Goal: Transaction & Acquisition: Purchase product/service

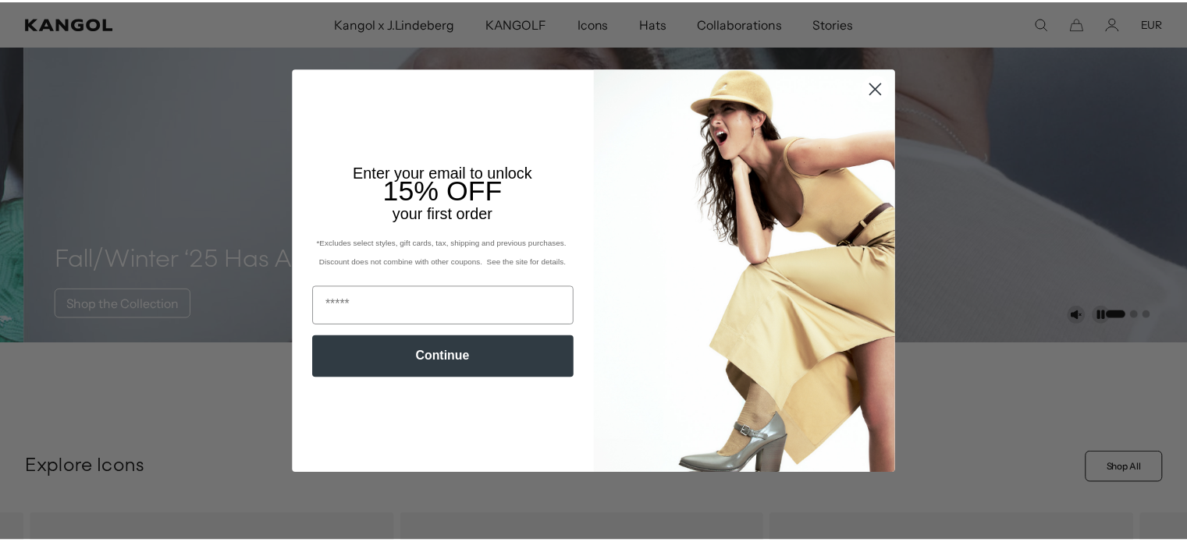
scroll to position [0, 321]
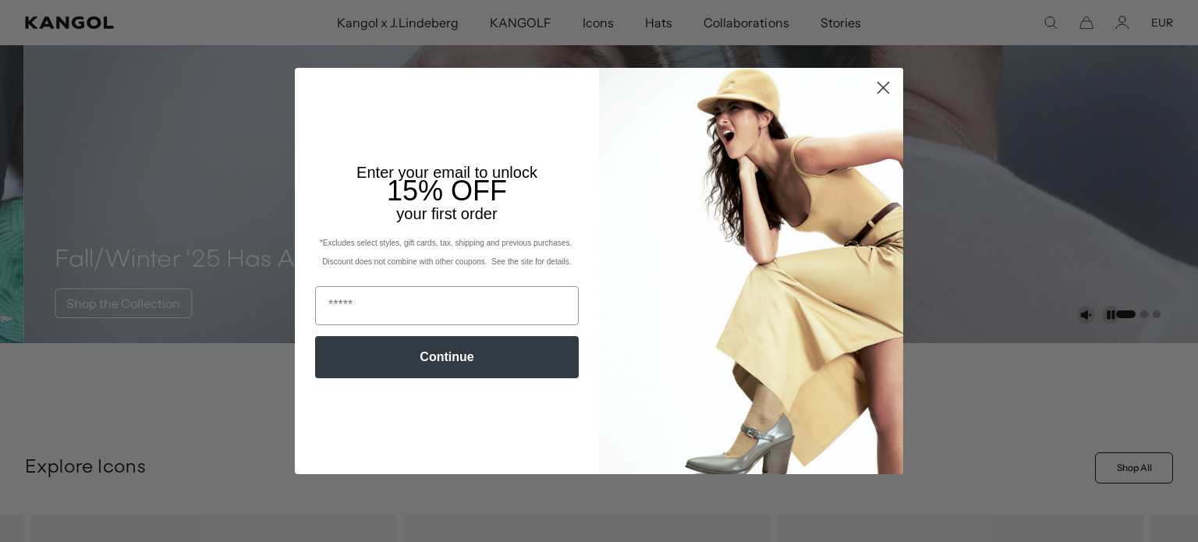
click at [874, 91] on circle "Close dialog" at bounding box center [884, 88] width 26 height 26
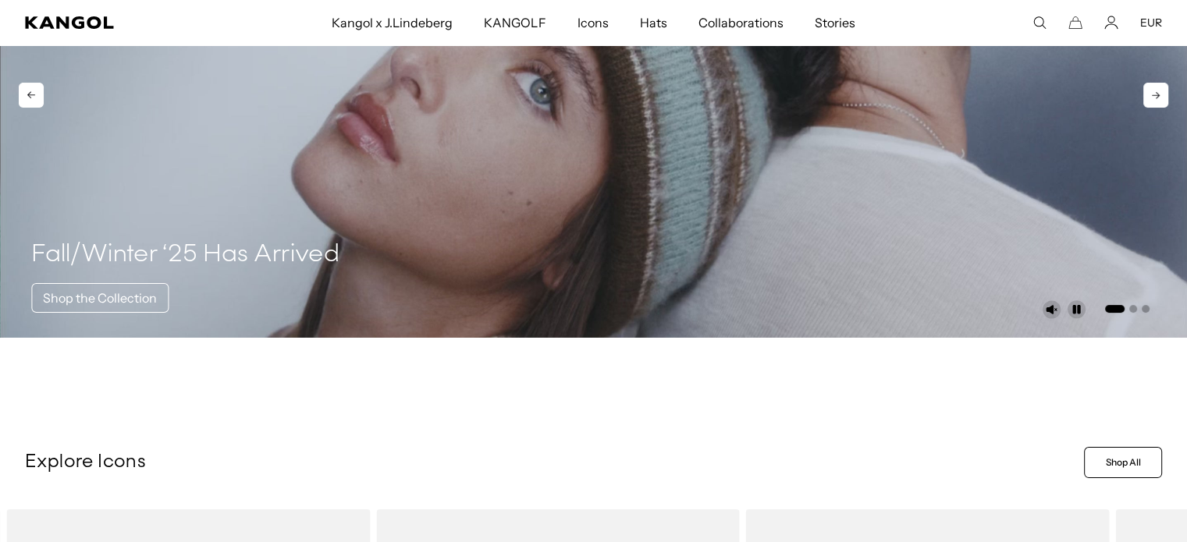
scroll to position [0, 0]
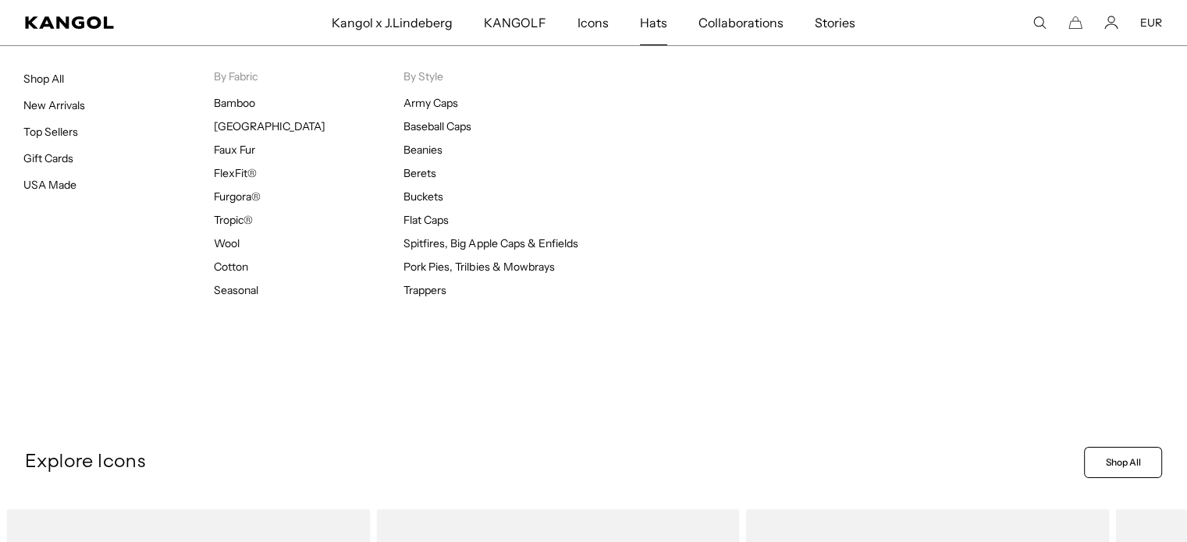
click at [649, 30] on span "Hats" at bounding box center [653, 22] width 27 height 45
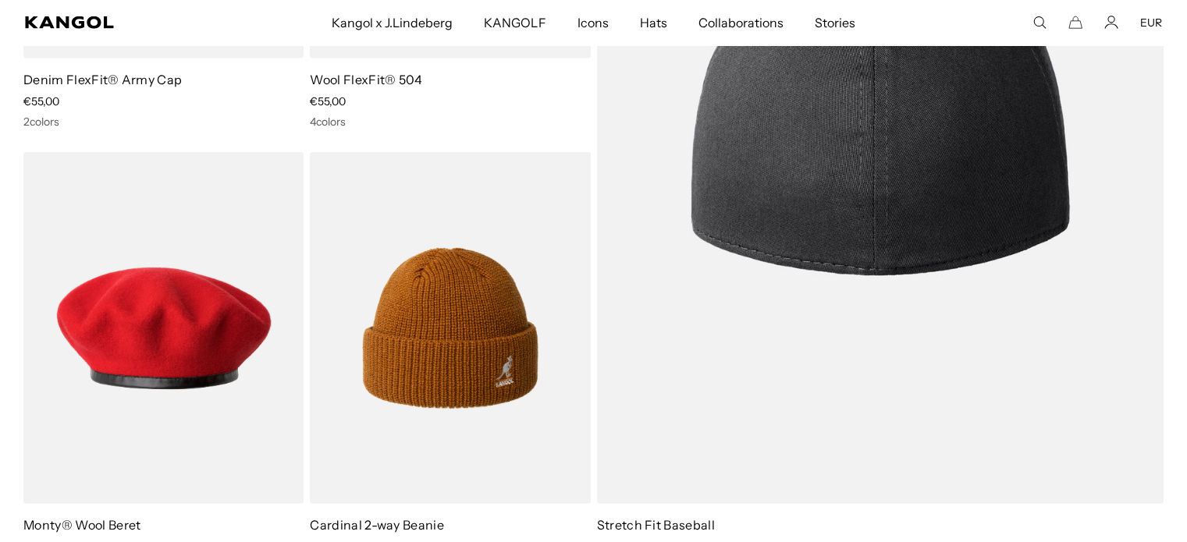
scroll to position [3865, 0]
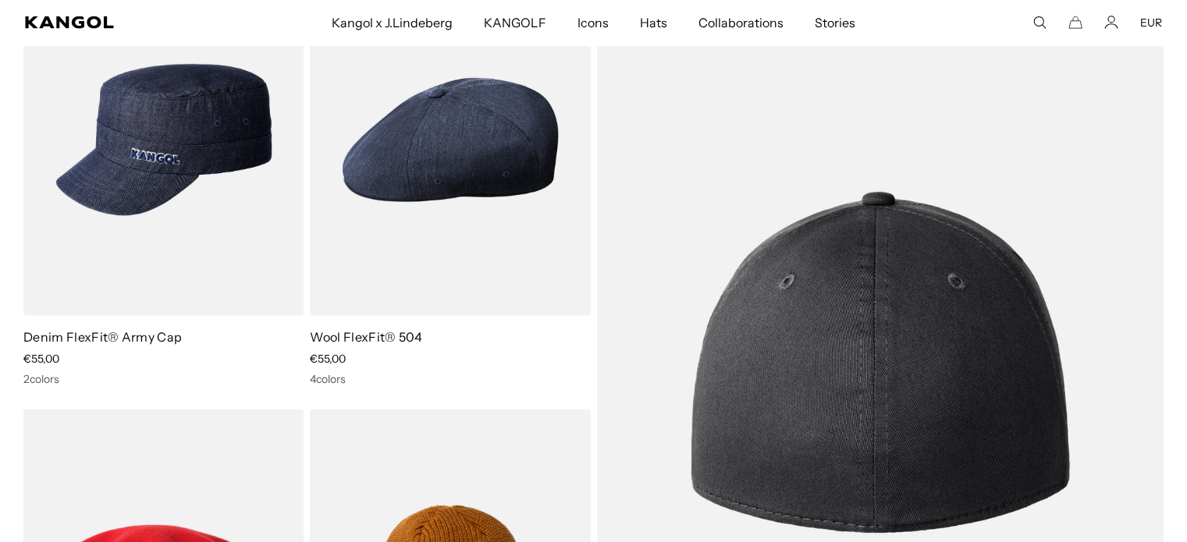
click at [867, 293] on img at bounding box center [880, 362] width 567 height 797
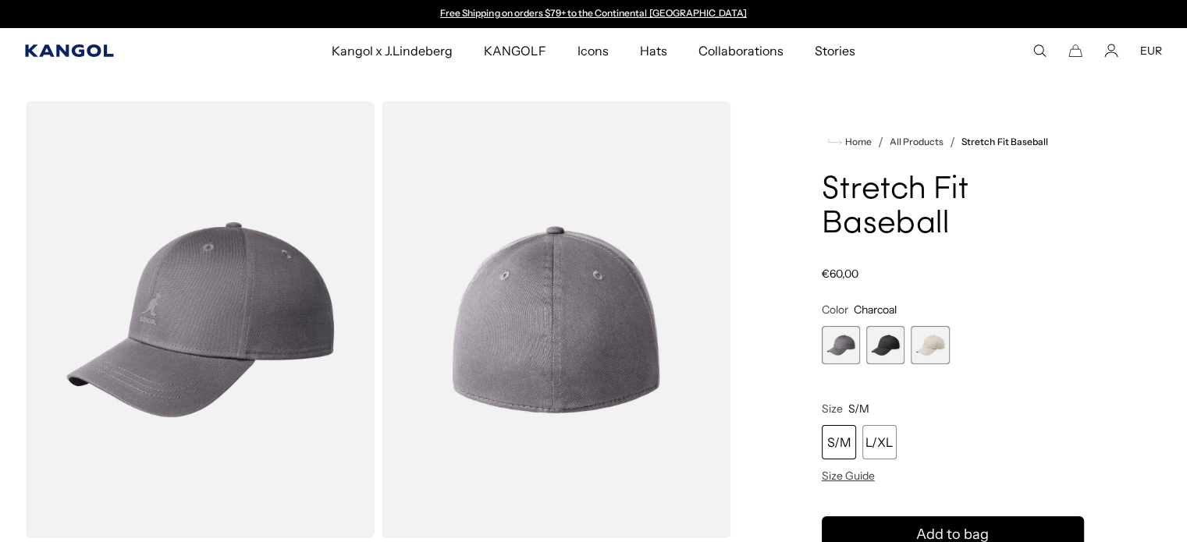
click at [87, 48] on icon "Kangol" at bounding box center [69, 50] width 88 height 12
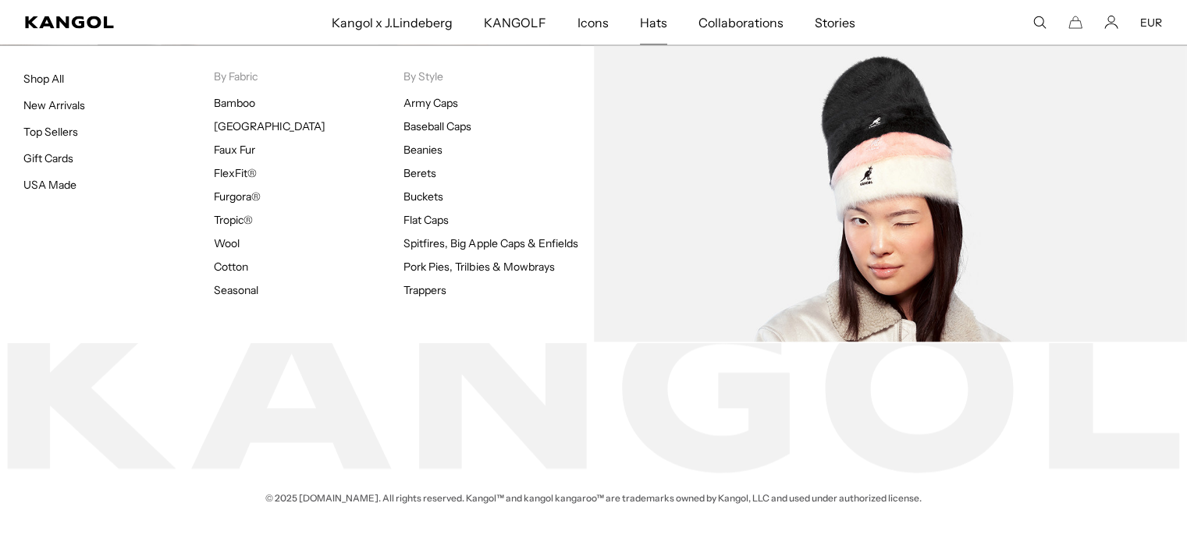
click at [665, 30] on span "Hats" at bounding box center [653, 22] width 27 height 45
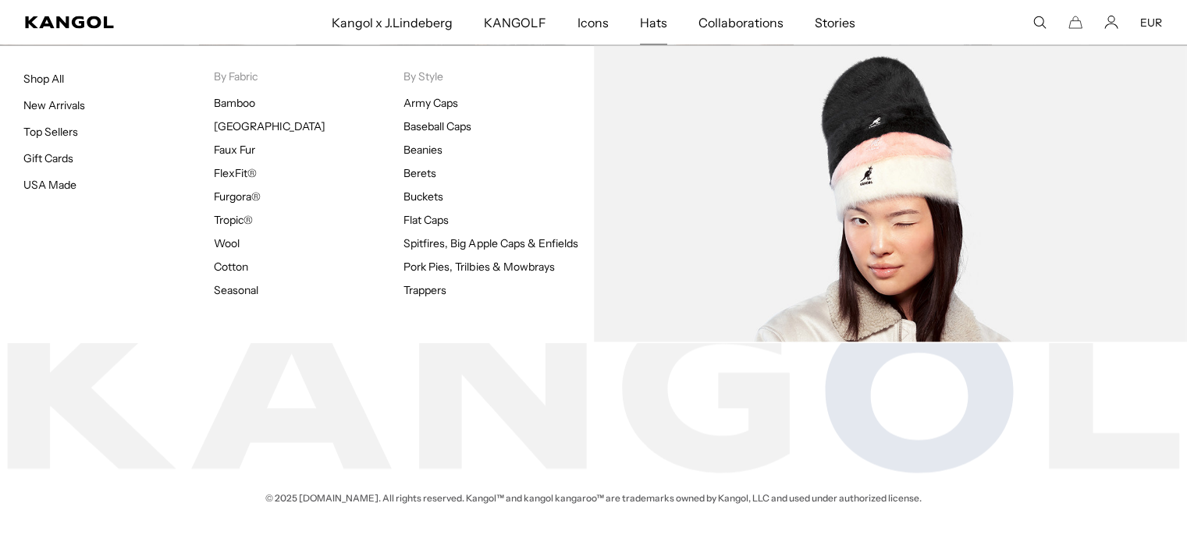
scroll to position [0, 321]
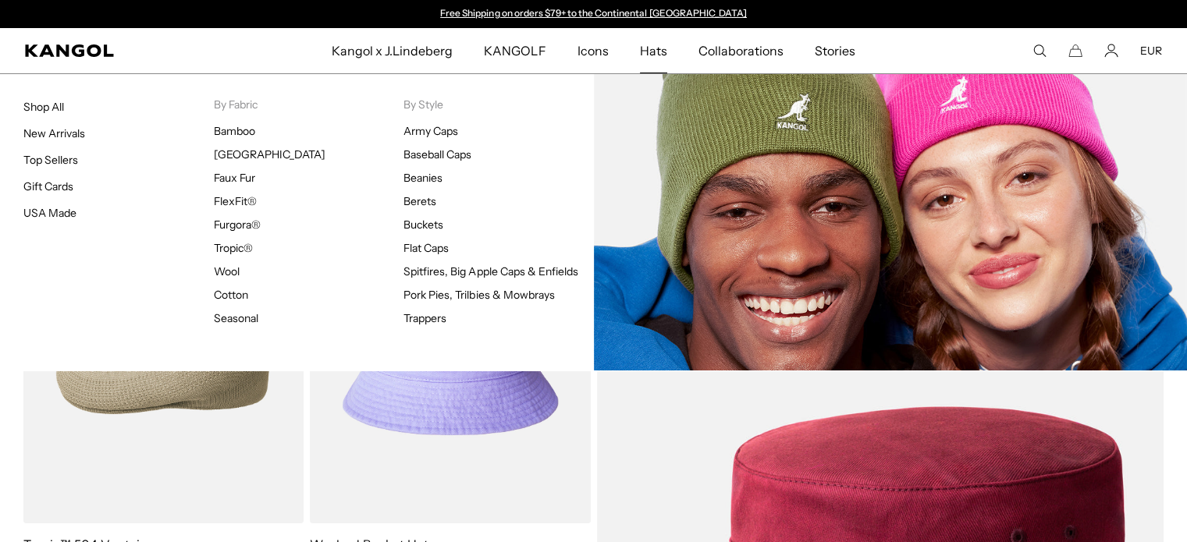
scroll to position [0, 321]
click at [433, 177] on link "Beanies" at bounding box center [422, 178] width 39 height 14
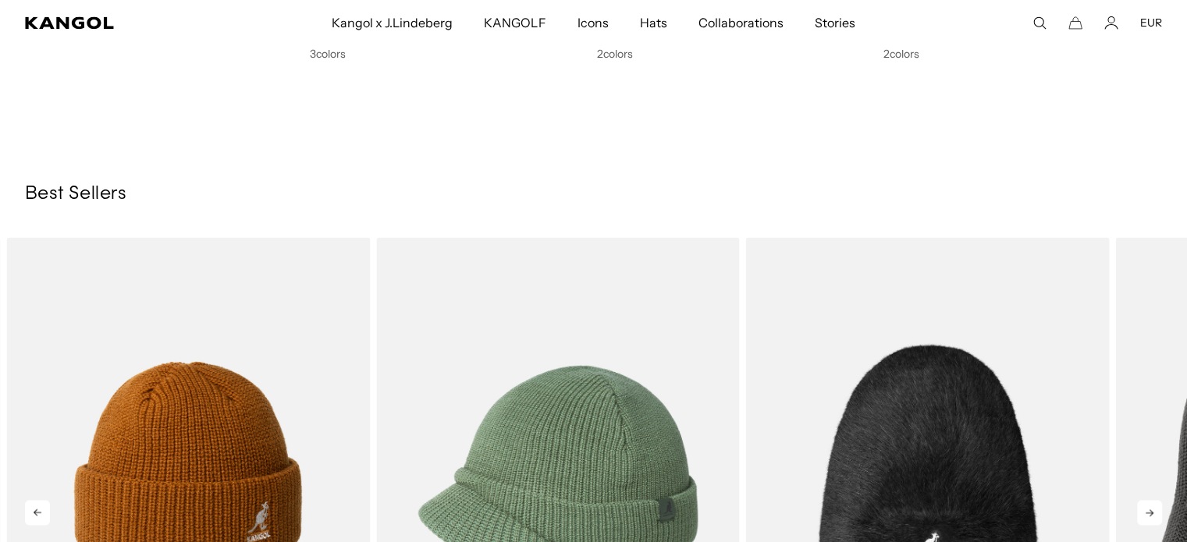
click at [1138, 505] on icon at bounding box center [1149, 512] width 25 height 25
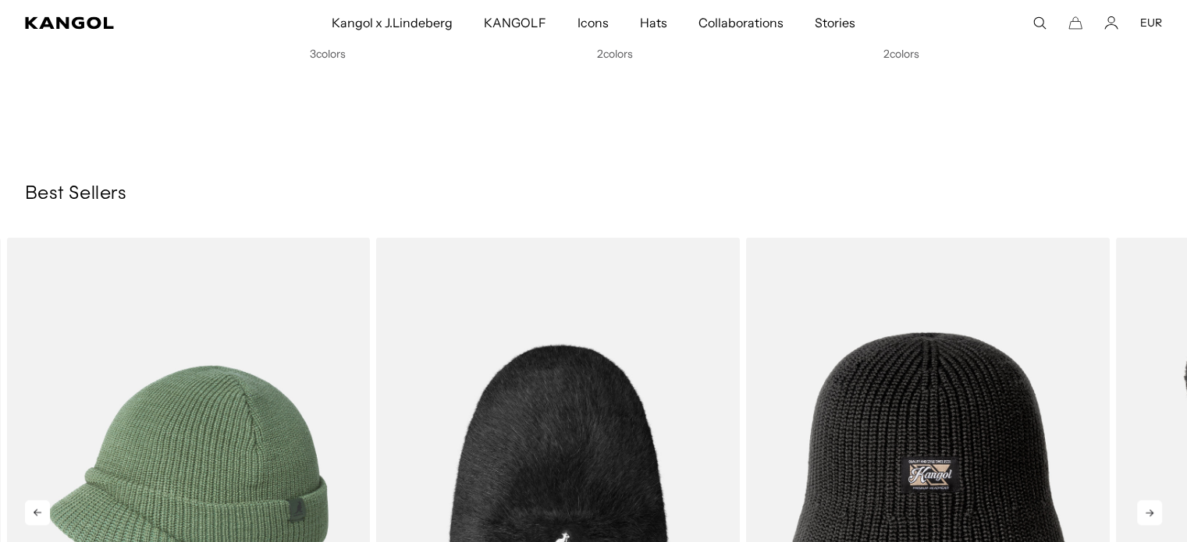
click at [1138, 505] on icon at bounding box center [1149, 512] width 25 height 25
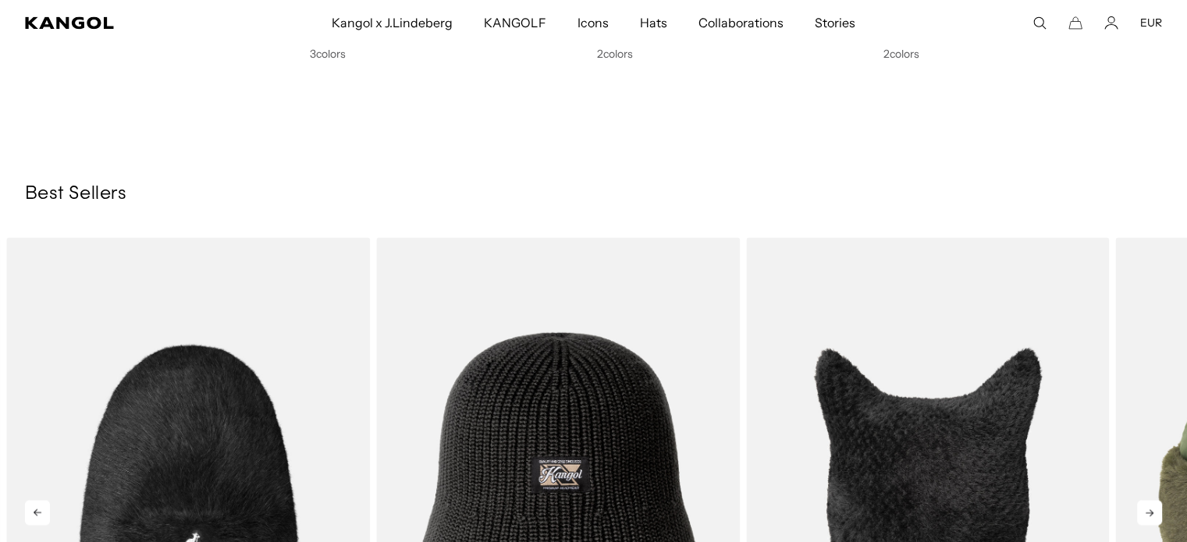
click at [1138, 505] on icon at bounding box center [1149, 512] width 25 height 25
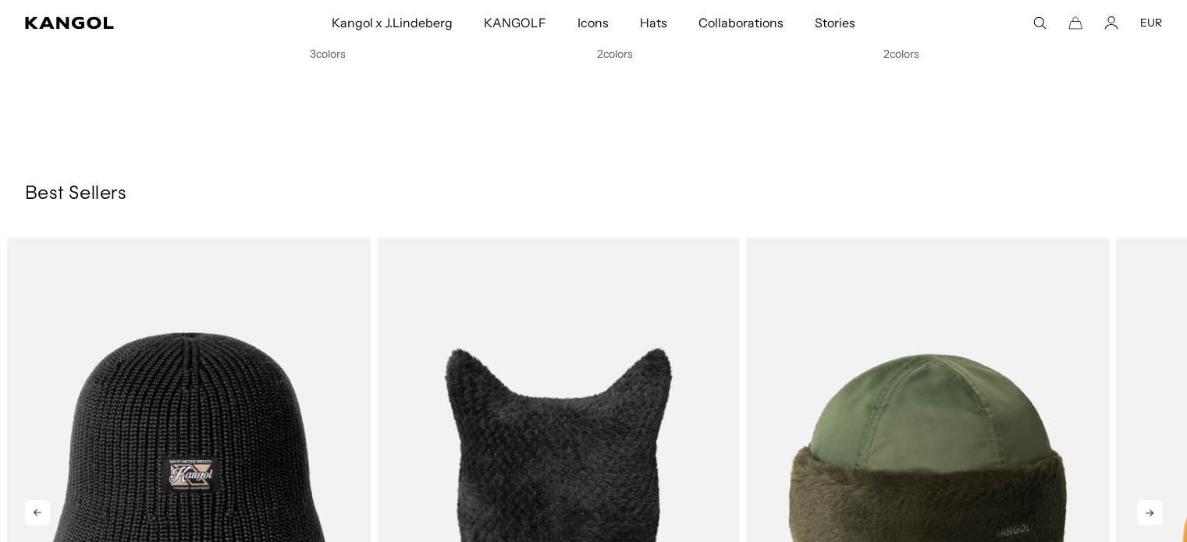
click at [1138, 505] on icon at bounding box center [1149, 512] width 25 height 25
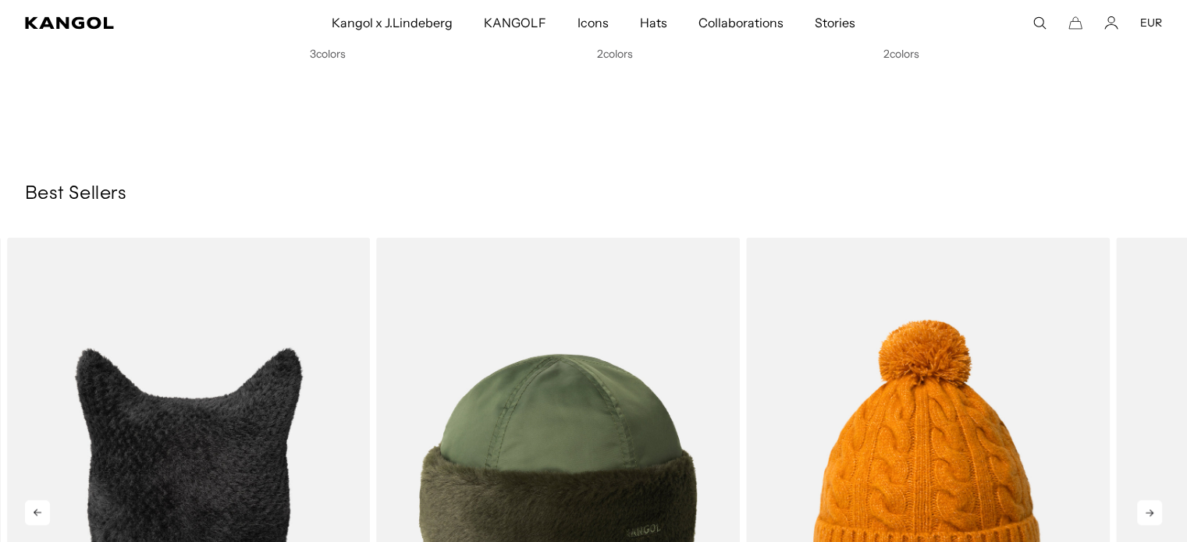
click at [1138, 505] on icon at bounding box center [1149, 512] width 25 height 25
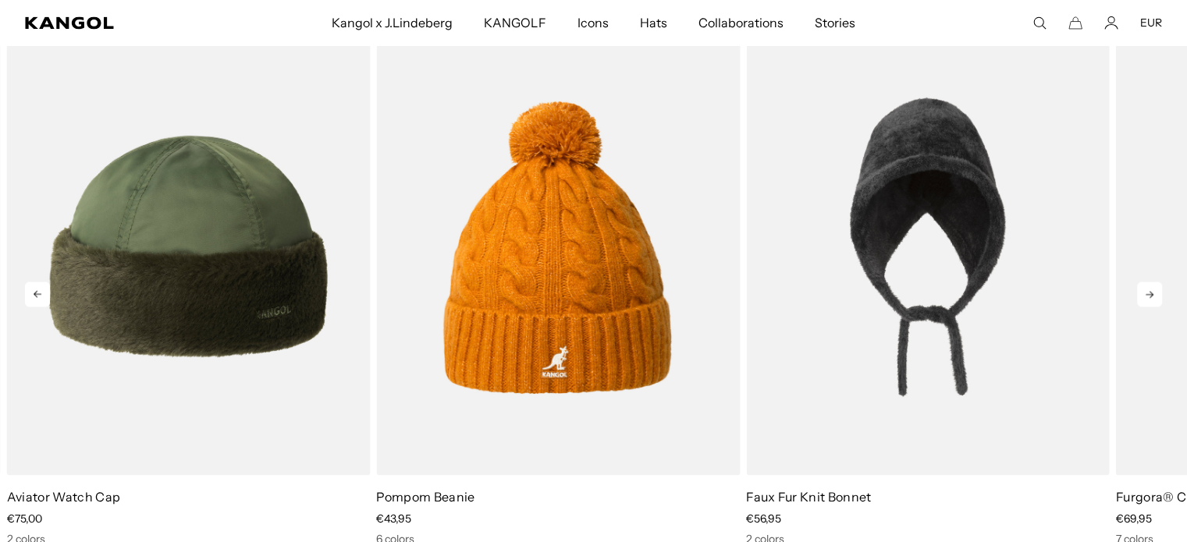
click at [41, 293] on icon at bounding box center [37, 294] width 25 height 25
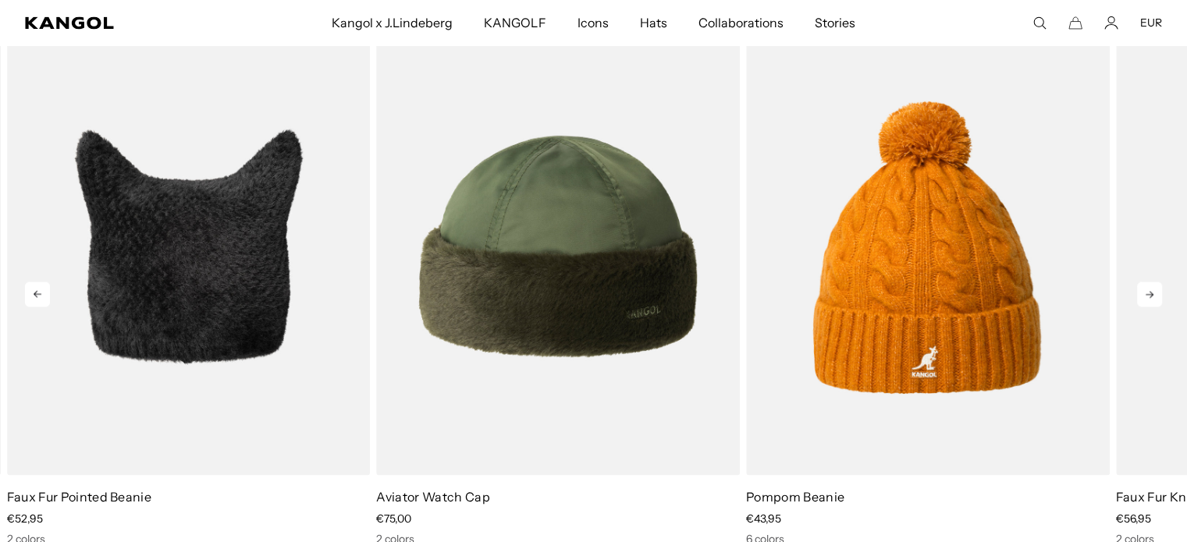
scroll to position [0, 321]
click at [1139, 292] on icon at bounding box center [1149, 294] width 25 height 25
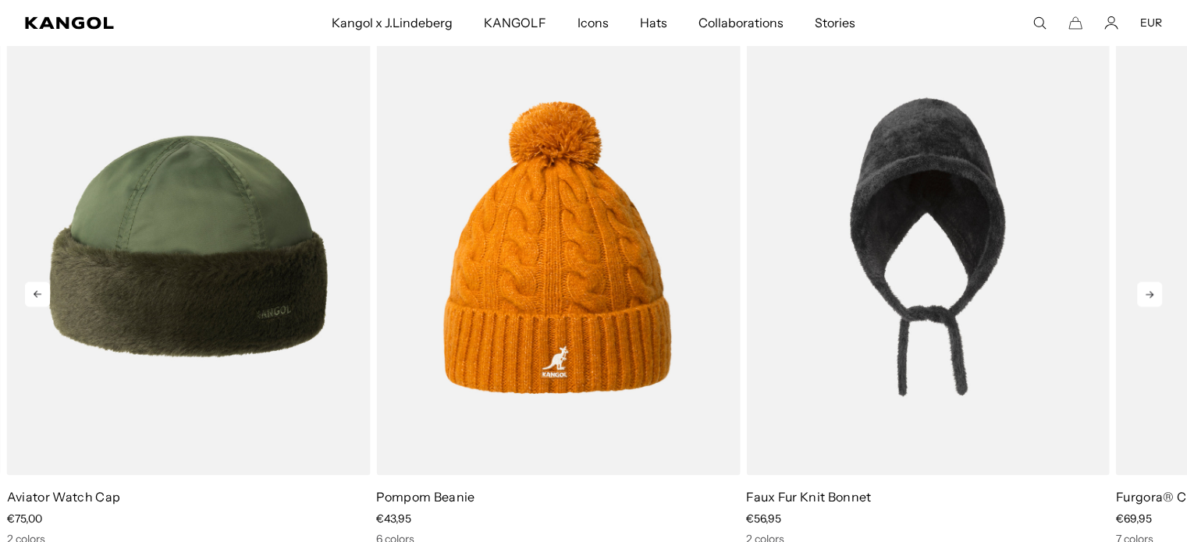
click at [1139, 292] on icon at bounding box center [1149, 294] width 25 height 25
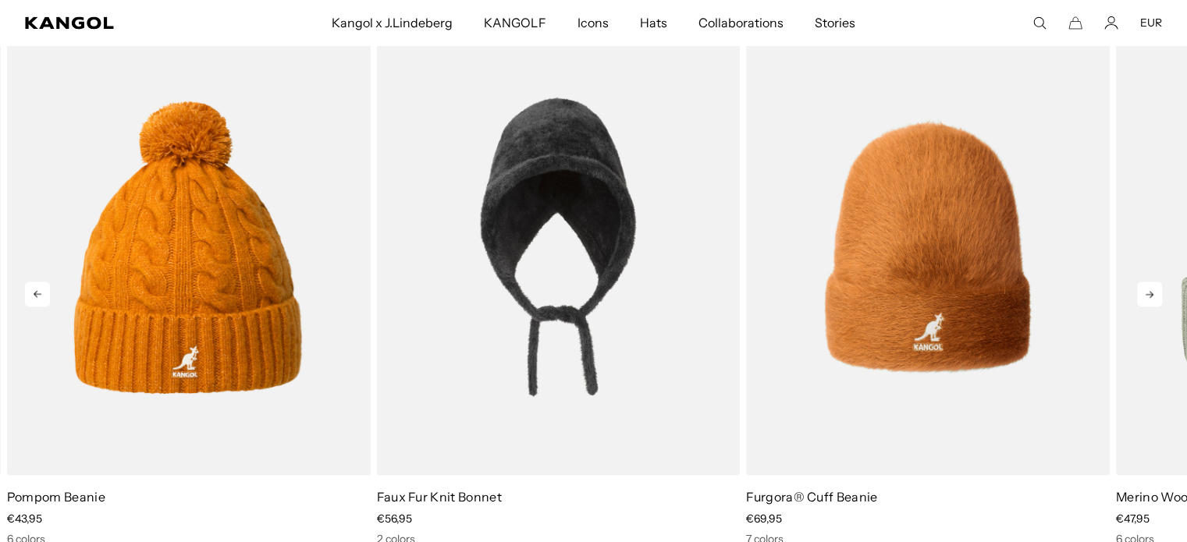
click at [1139, 292] on icon at bounding box center [1149, 294] width 25 height 25
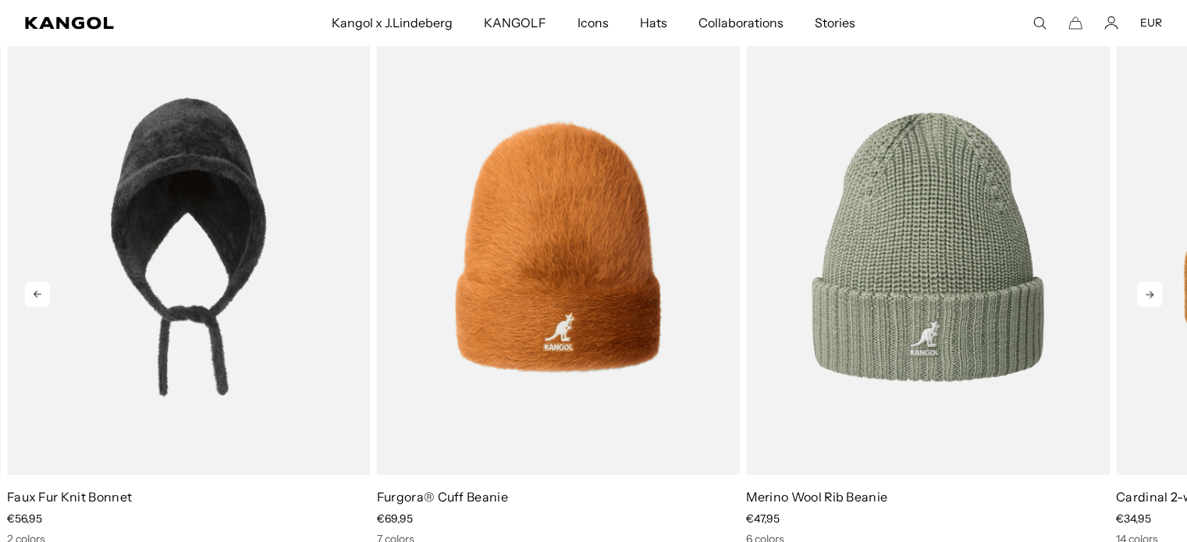
click at [1139, 292] on icon at bounding box center [1149, 294] width 25 height 25
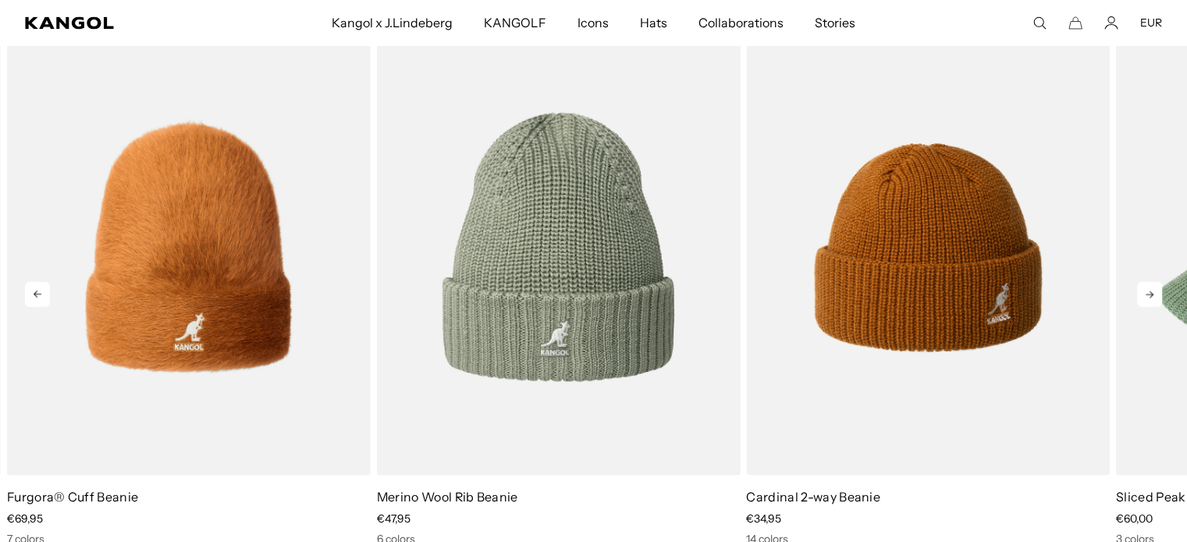
click at [1139, 293] on icon at bounding box center [1149, 294] width 25 height 25
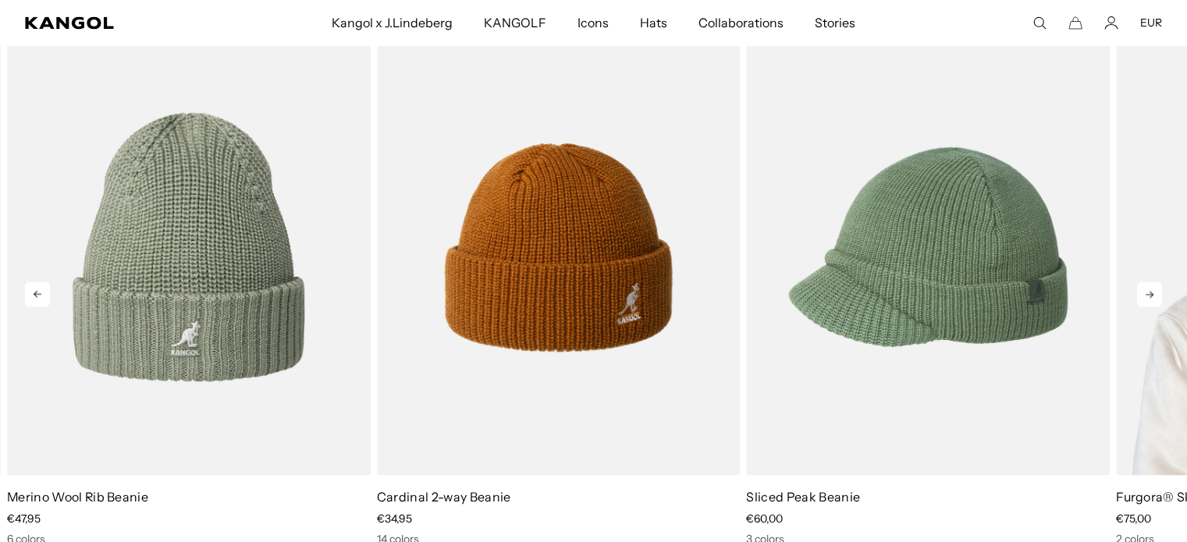
scroll to position [0, 321]
click at [1155, 298] on icon at bounding box center [1149, 294] width 25 height 25
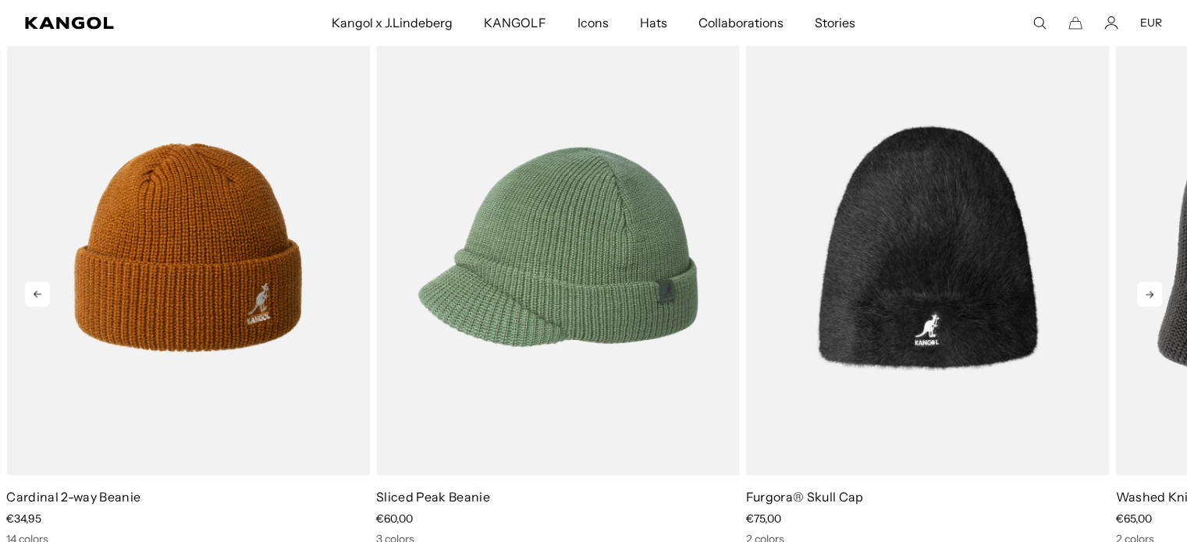
click at [1155, 298] on icon at bounding box center [1149, 294] width 25 height 25
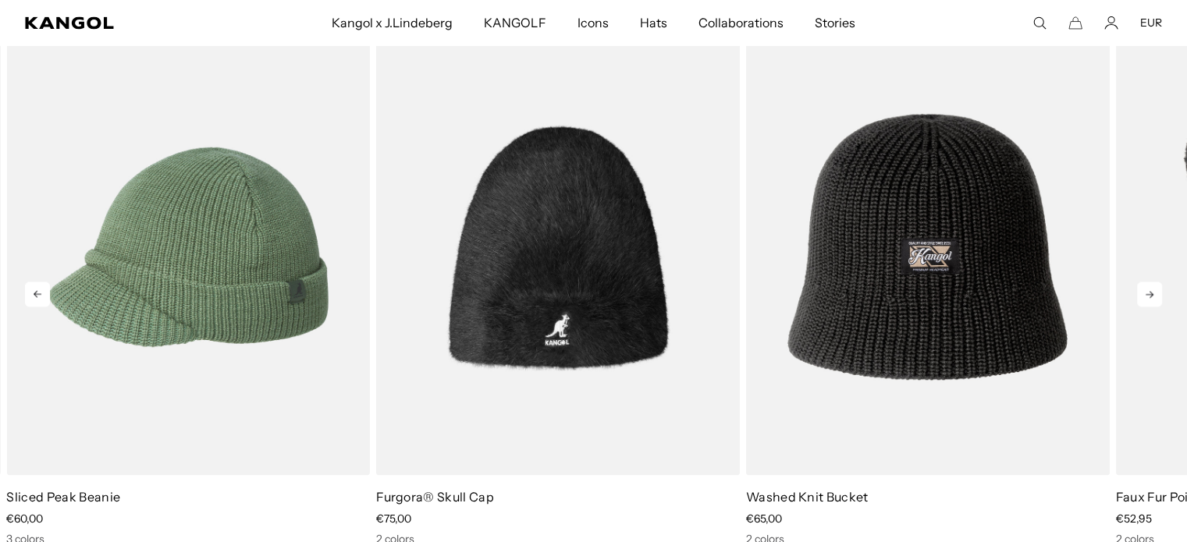
click at [1155, 298] on icon at bounding box center [1149, 294] width 25 height 25
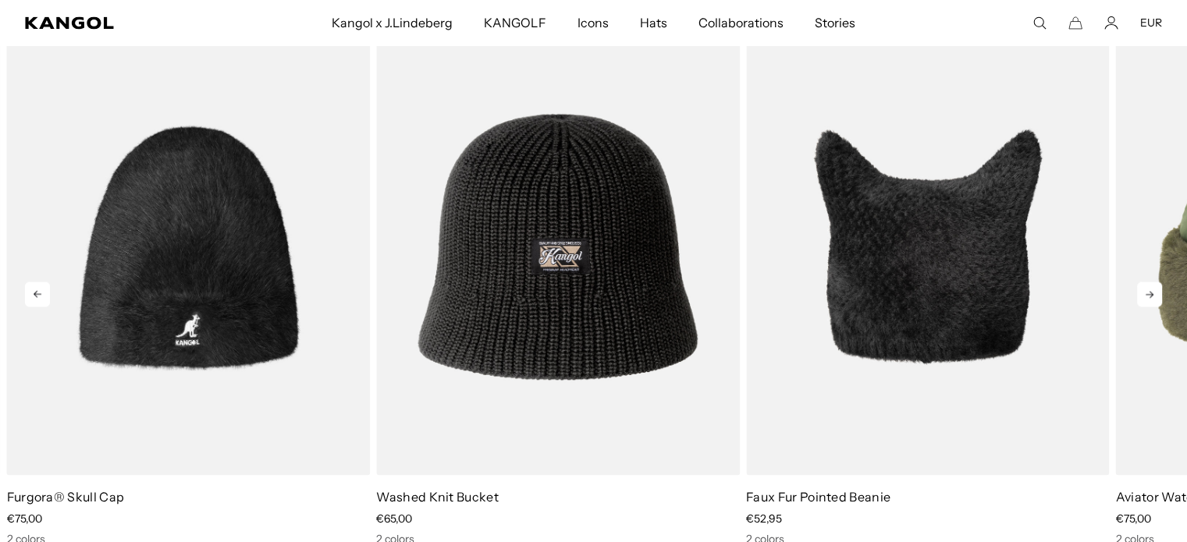
click at [1155, 298] on icon at bounding box center [1149, 294] width 25 height 25
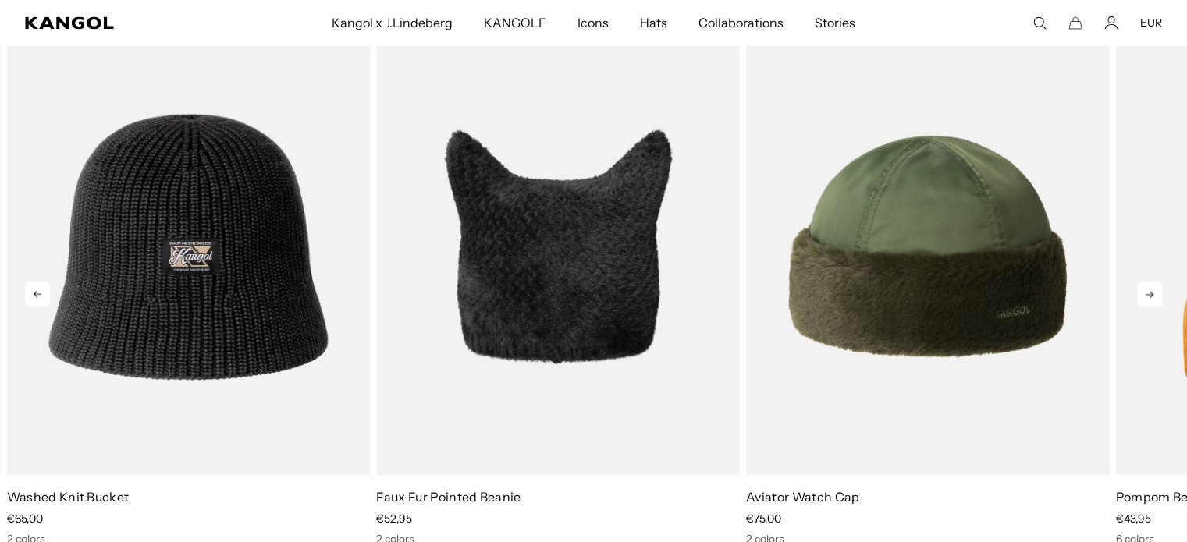
click at [1155, 298] on icon at bounding box center [1149, 294] width 25 height 25
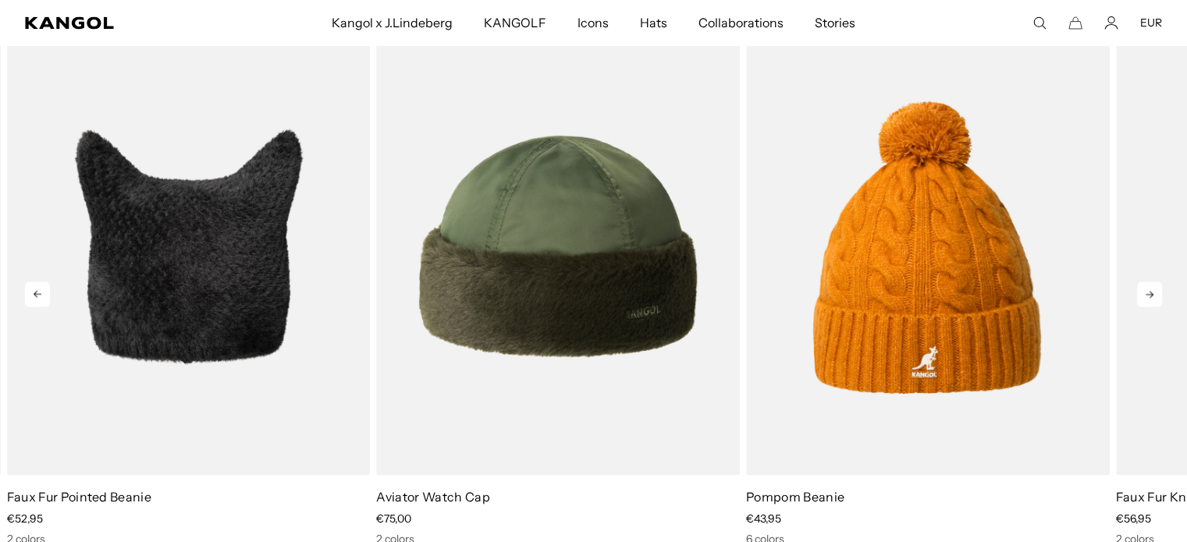
click at [1155, 298] on icon at bounding box center [1149, 294] width 25 height 25
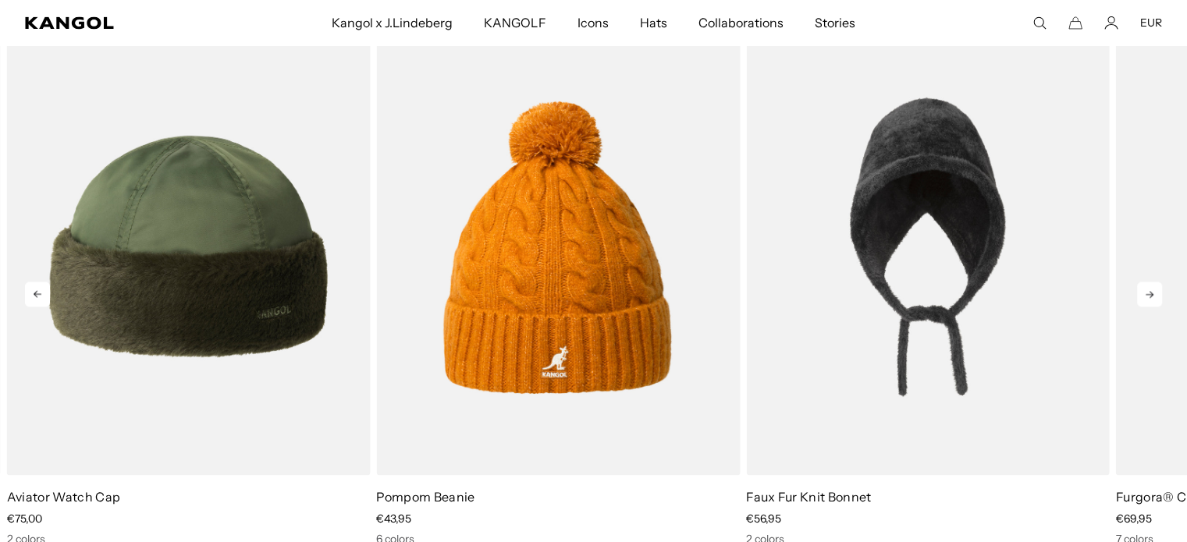
scroll to position [0, 0]
click at [1155, 298] on icon at bounding box center [1149, 294] width 25 height 25
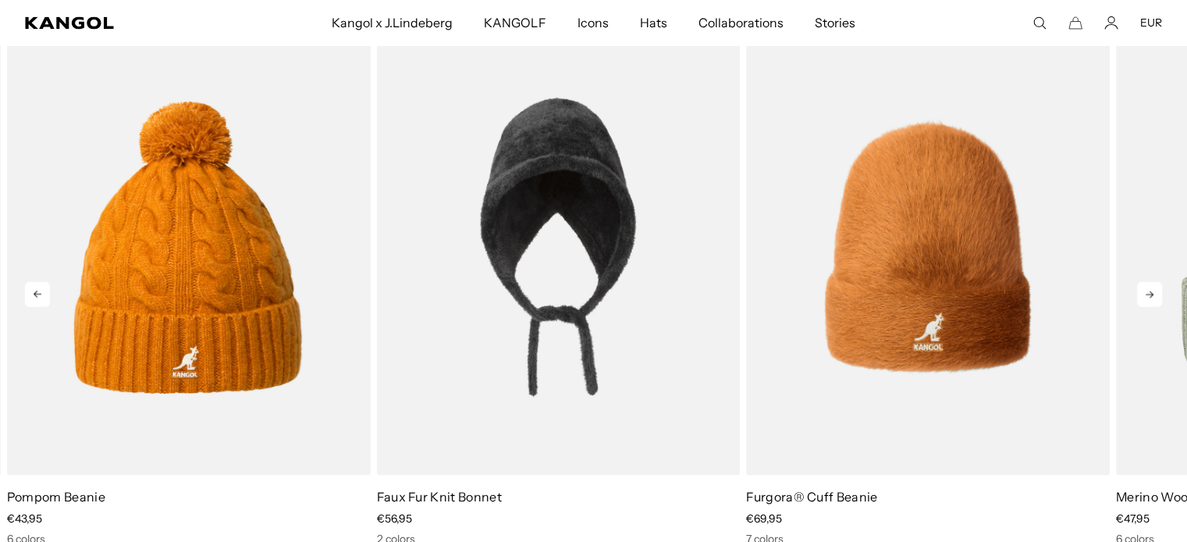
click at [1155, 298] on icon at bounding box center [1149, 294] width 25 height 25
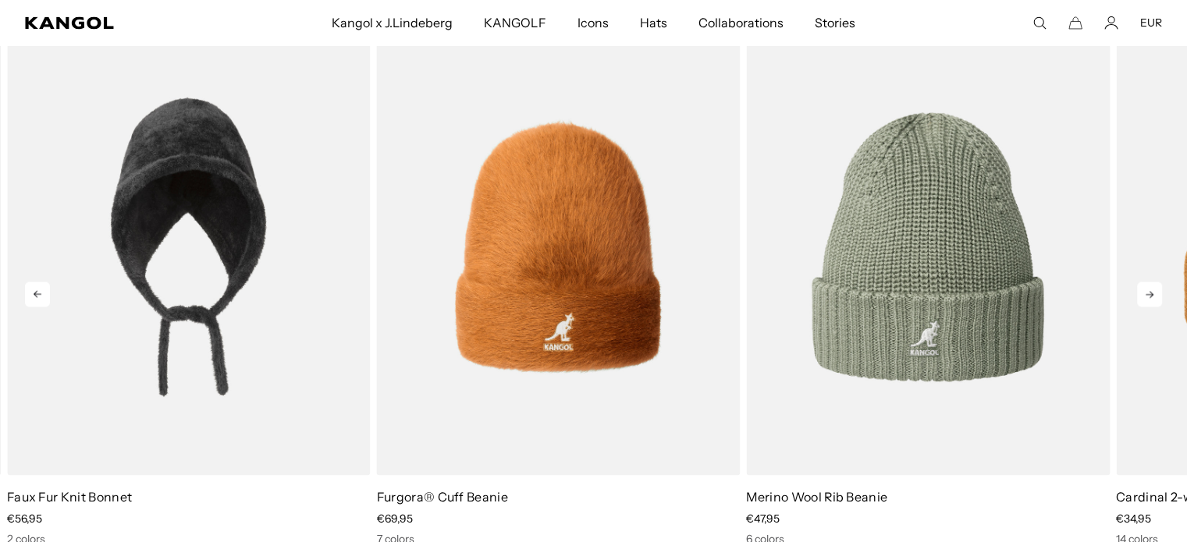
click at [1155, 298] on icon at bounding box center [1149, 294] width 25 height 25
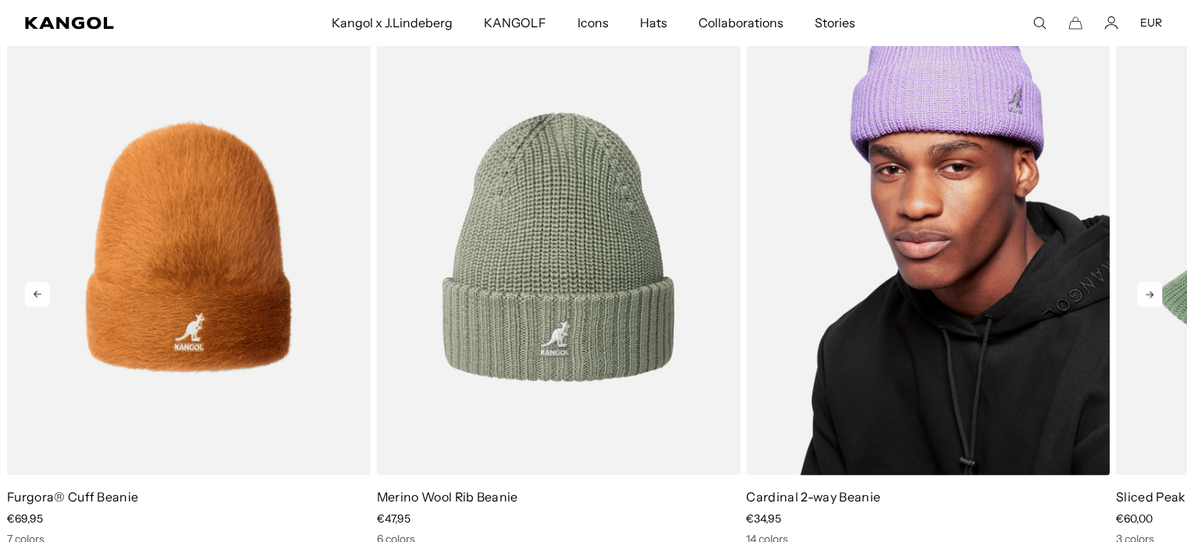
scroll to position [0, 321]
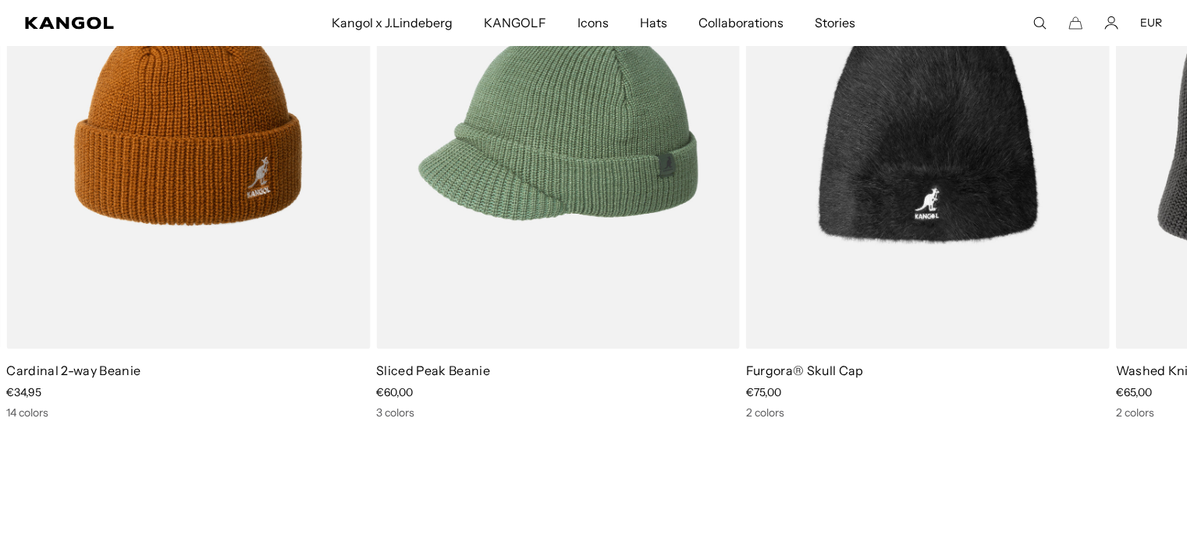
scroll to position [2747, 0]
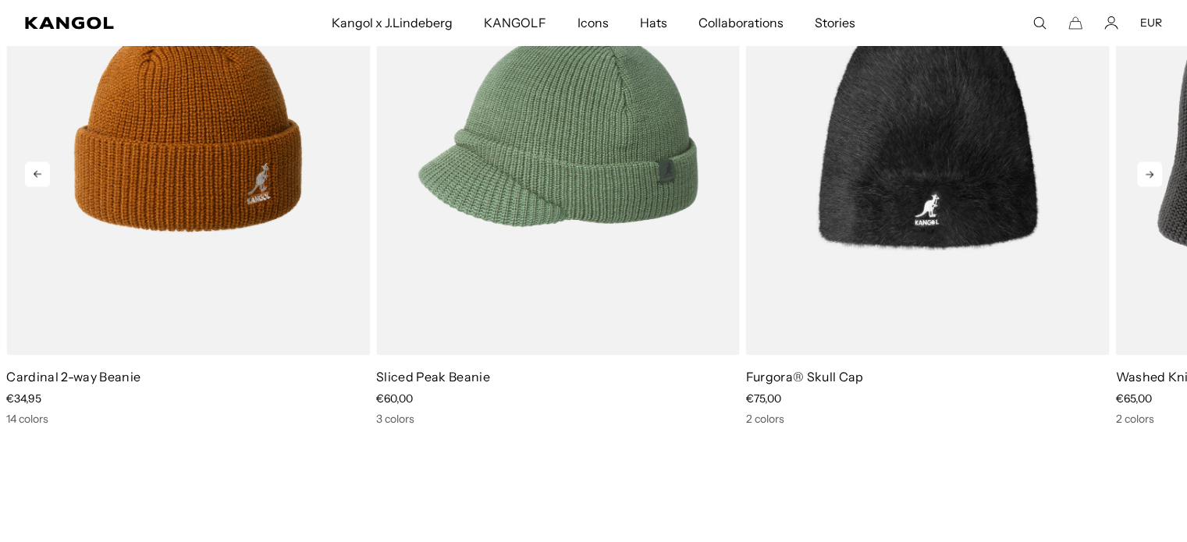
click at [35, 169] on icon at bounding box center [37, 174] width 25 height 25
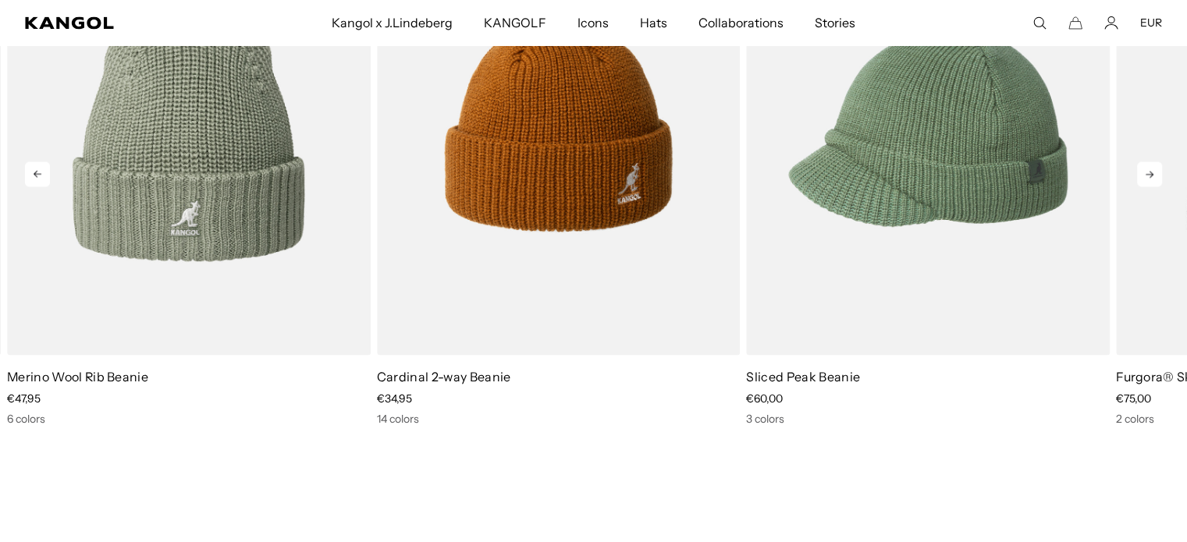
scroll to position [0, 321]
click at [37, 171] on icon at bounding box center [38, 174] width 8 height 7
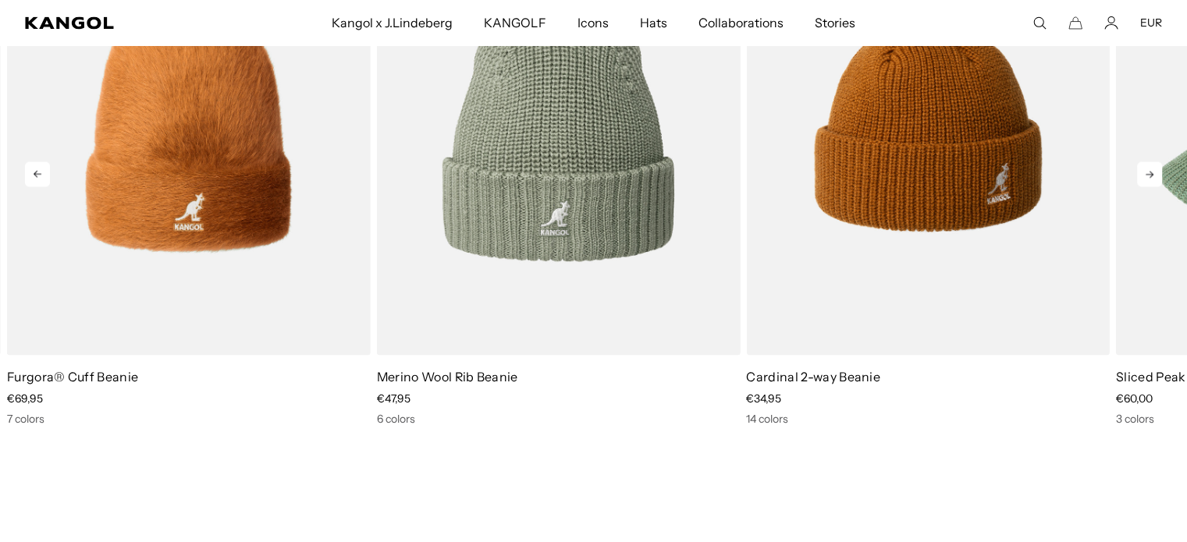
click at [38, 171] on icon at bounding box center [37, 174] width 25 height 25
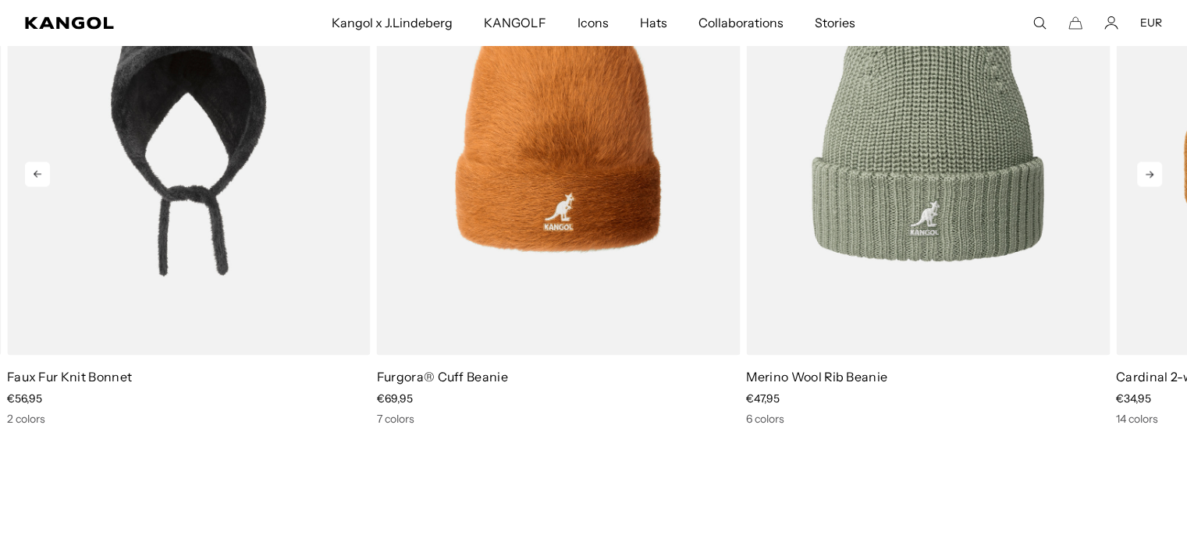
click at [38, 171] on icon at bounding box center [37, 174] width 25 height 25
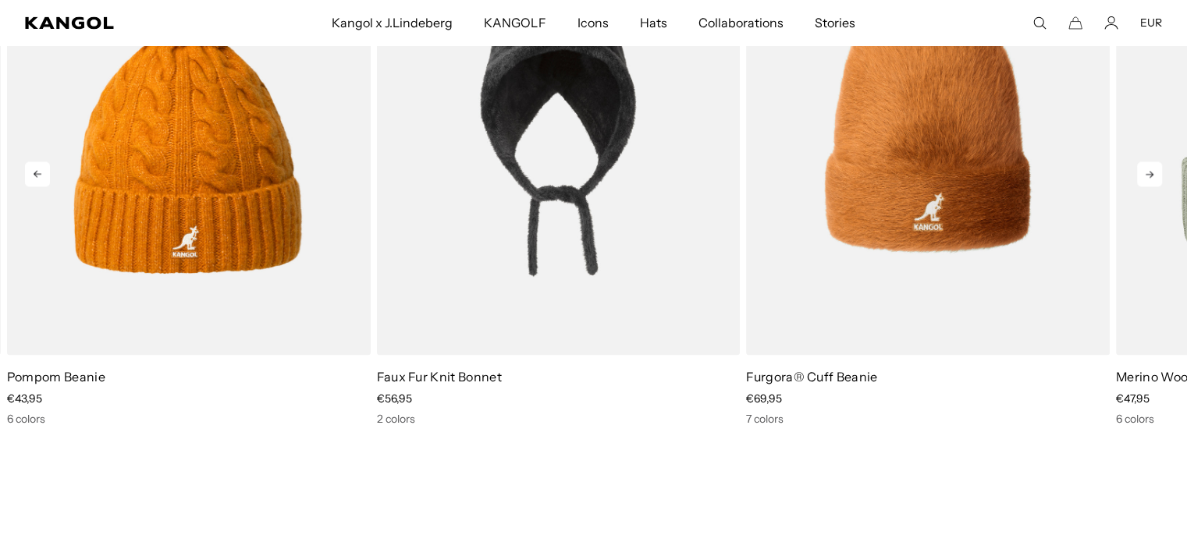
click at [38, 171] on icon at bounding box center [37, 174] width 25 height 25
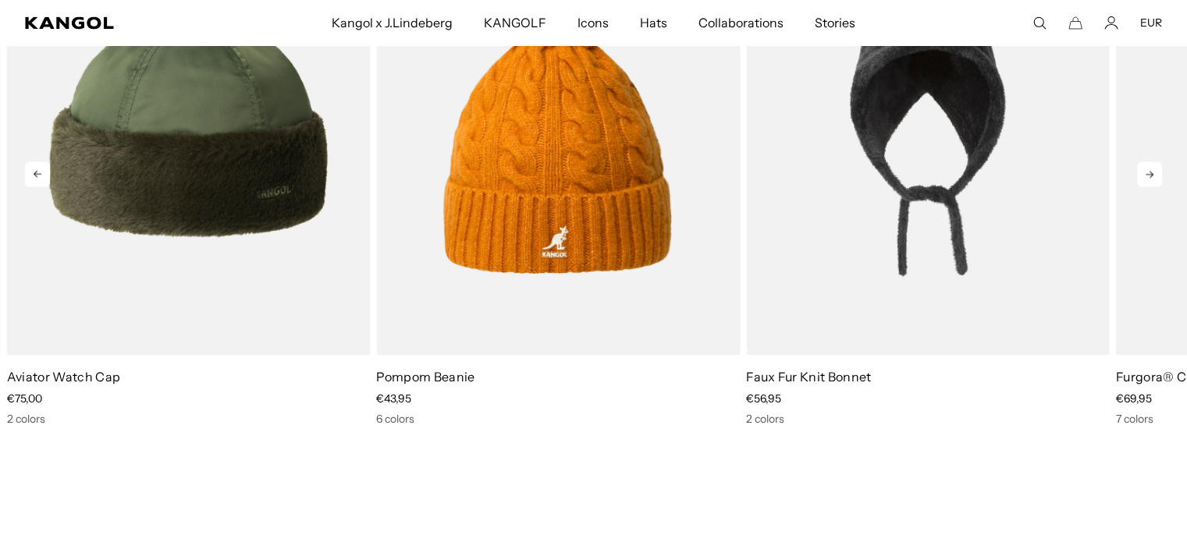
click at [38, 171] on icon at bounding box center [37, 174] width 25 height 25
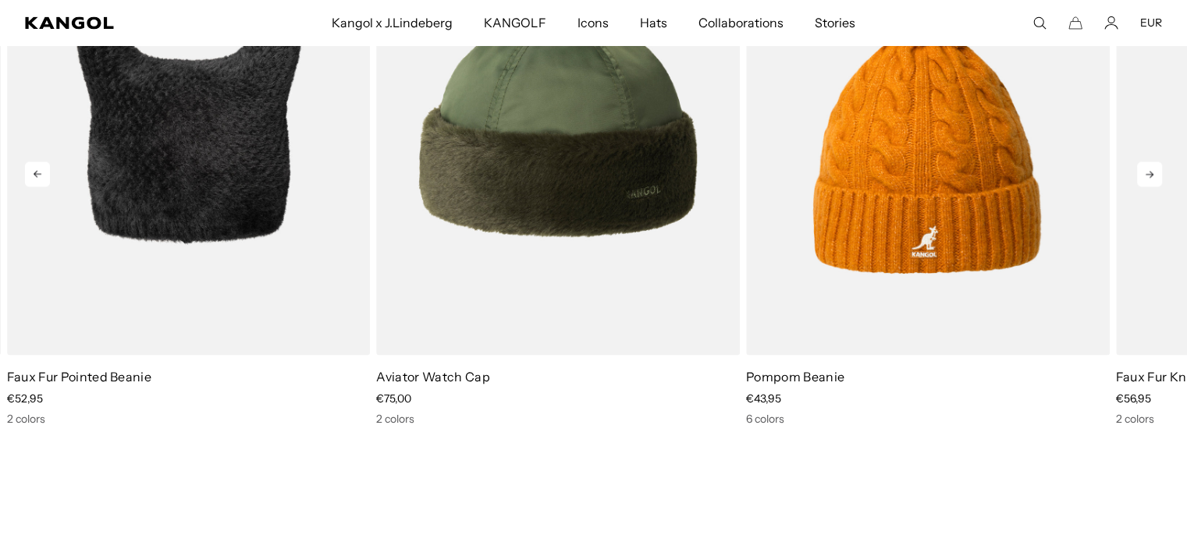
click at [38, 171] on icon at bounding box center [37, 174] width 25 height 25
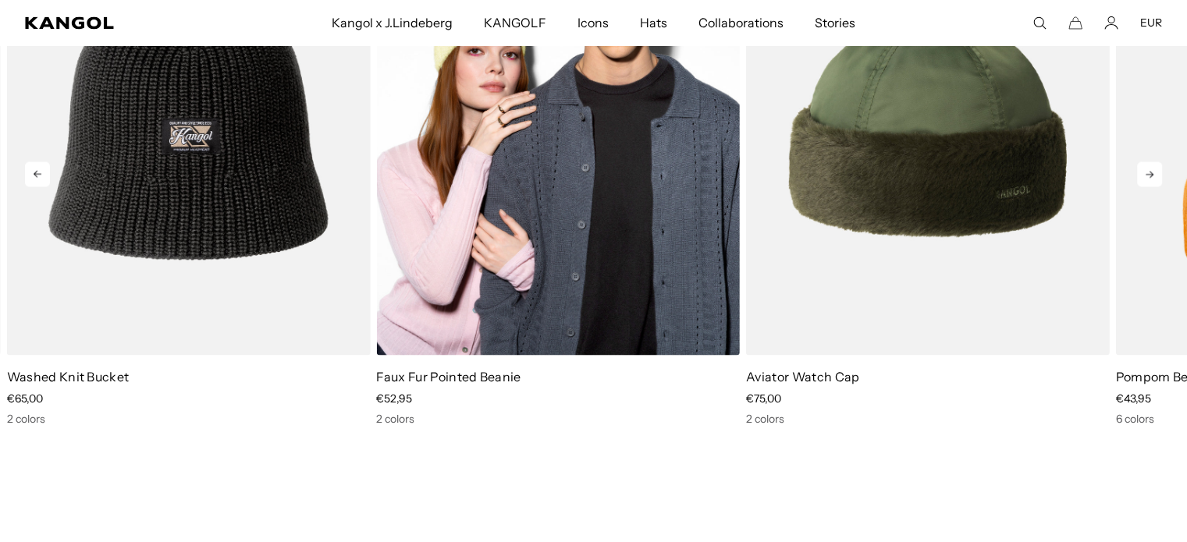
scroll to position [0, 0]
